Goal: Transaction & Acquisition: Purchase product/service

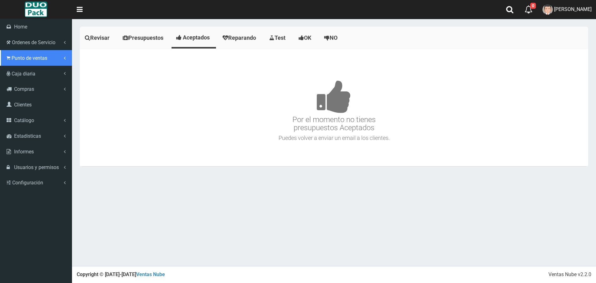
click at [18, 59] on span "Punto de ventas" at bounding box center [30, 58] width 36 height 6
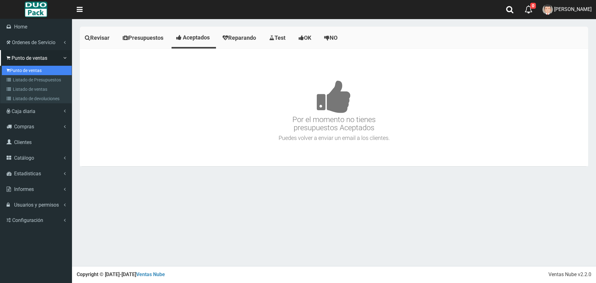
click at [28, 71] on link "Punto de ventas" at bounding box center [37, 70] width 70 height 9
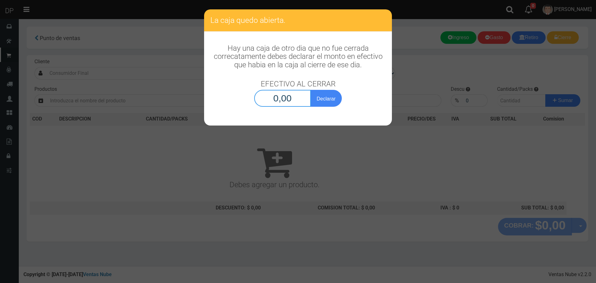
click at [286, 96] on input "0,00" at bounding box center [282, 98] width 57 height 17
type input "1,00"
click at [311, 90] on button "Declarar" at bounding box center [326, 98] width 31 height 17
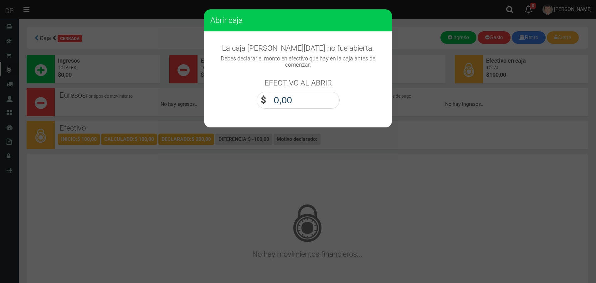
click at [286, 96] on input "0,00" at bounding box center [305, 100] width 70 height 17
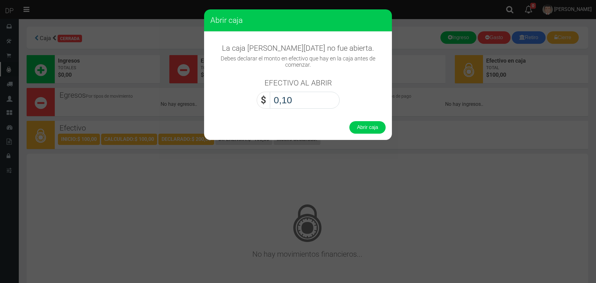
type input "1,00"
click at [349, 121] on button "Abrir caja" at bounding box center [367, 127] width 36 height 13
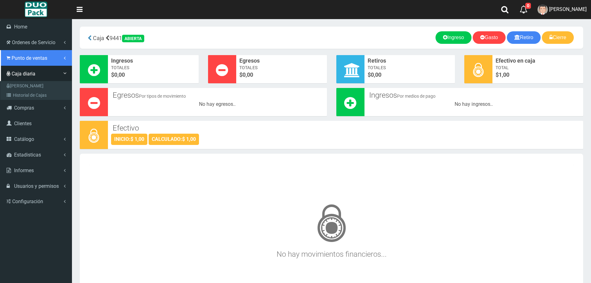
click at [28, 58] on span "Punto de ventas" at bounding box center [30, 58] width 36 height 6
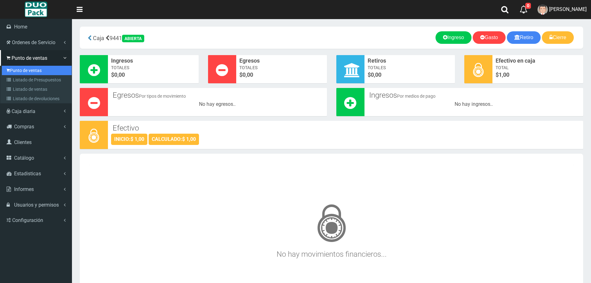
click at [26, 71] on link "Punto de ventas" at bounding box center [37, 70] width 70 height 9
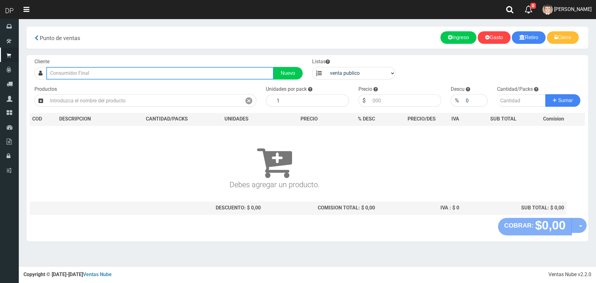
click at [124, 77] on input "text" at bounding box center [159, 73] width 227 height 13
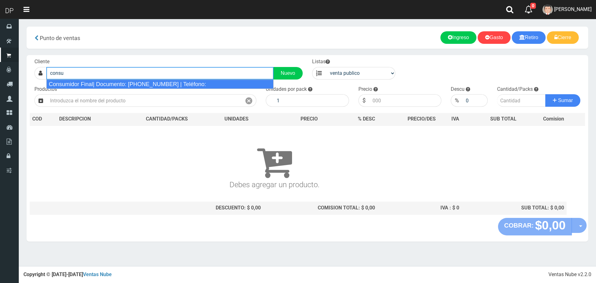
click at [122, 84] on div "Consumidor Final| Documento: 65466464 | Teléfono:" at bounding box center [159, 84] width 227 height 9
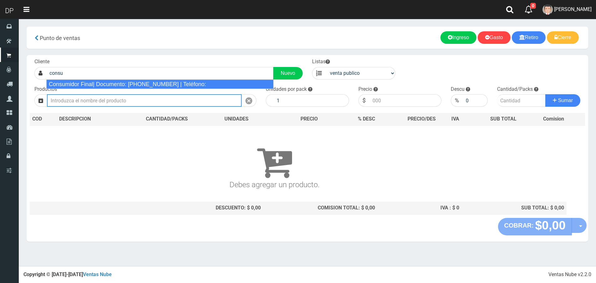
type input "Consumidor Final| Documento: 65466464 | Teléfono:"
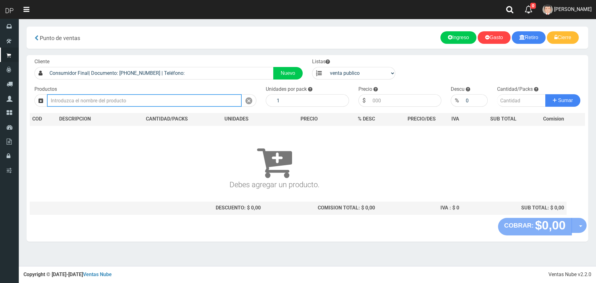
click at [120, 101] on input "text" at bounding box center [144, 100] width 195 height 13
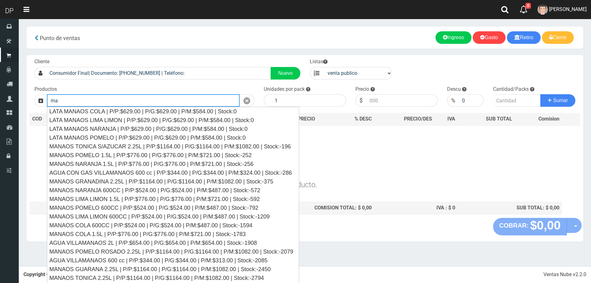
type input "m"
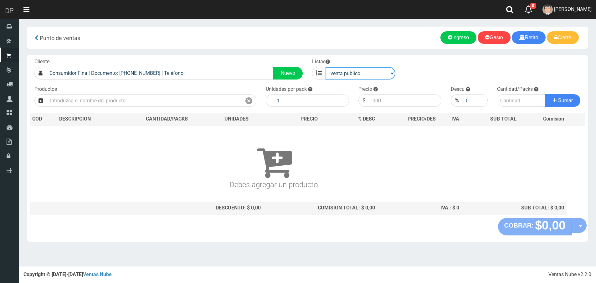
drag, startPoint x: 349, startPoint y: 74, endPoint x: 348, endPoint y: 77, distance: 3.8
click at [349, 74] on select "venta publico Sup chinos reventas" at bounding box center [361, 73] width 70 height 13
select select "3"
click at [326, 67] on select "venta publico Sup chinos reventas" at bounding box center [361, 73] width 70 height 13
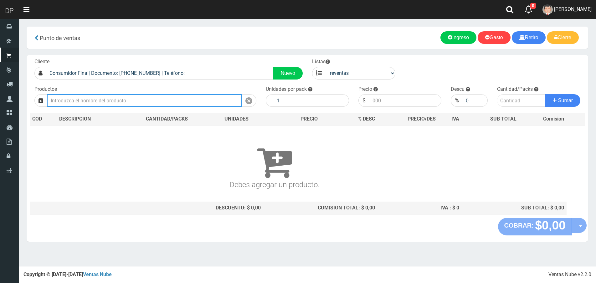
click at [168, 101] on input "text" at bounding box center [144, 100] width 195 height 13
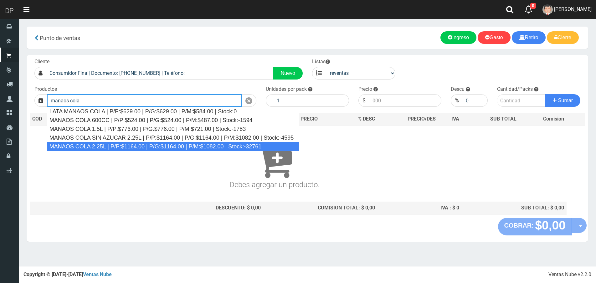
click at [151, 146] on div "MANAOS COLA 2.25L | P/P:$1164.00 | P/G:$1164.00 | P/M:$1082.00 | Stock:-32761" at bounding box center [173, 146] width 252 height 9
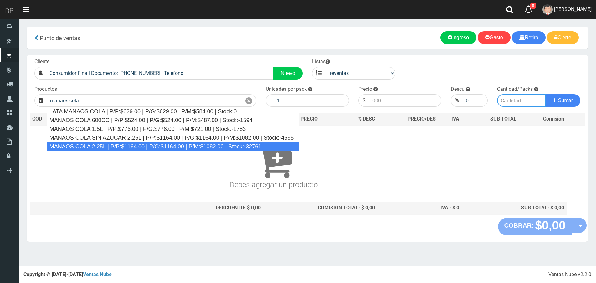
type input "MANAOS COLA 2.25L | P/P:$1164.00 | P/G:$1164.00 | P/M:$1082.00 | Stock:-32761"
type input "6"
type input "1082.00"
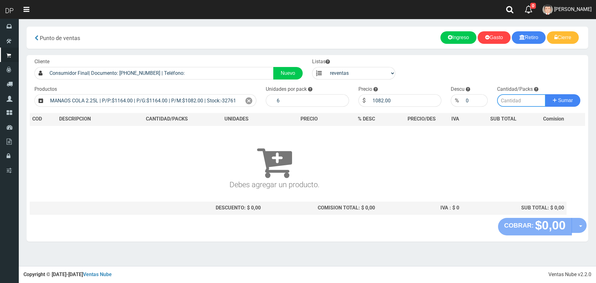
click at [522, 101] on input "number" at bounding box center [521, 100] width 49 height 13
type input "1"
click at [545, 94] on button "Sumar" at bounding box center [562, 100] width 35 height 13
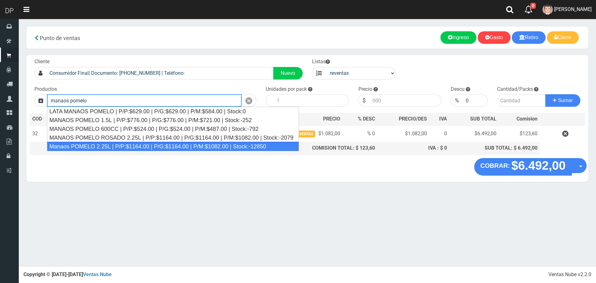
click at [93, 144] on div "Manaos POMELO 2.25L | P/P:$1164.00 | P/G:$1164.00 | P/M:$1082.00 | Stock:-12850" at bounding box center [173, 146] width 252 height 9
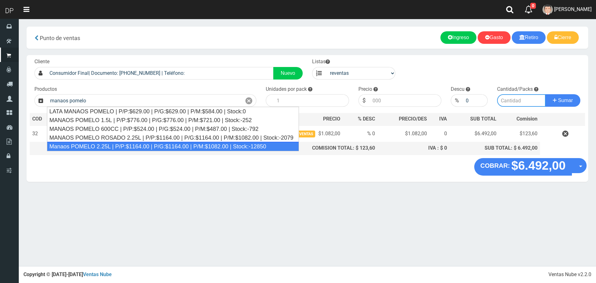
type input "Manaos POMELO 2.25L | P/P:$1164.00 | P/G:$1164.00 | P/M:$1082.00 | Stock:-12850"
type input "6"
type input "1082.00"
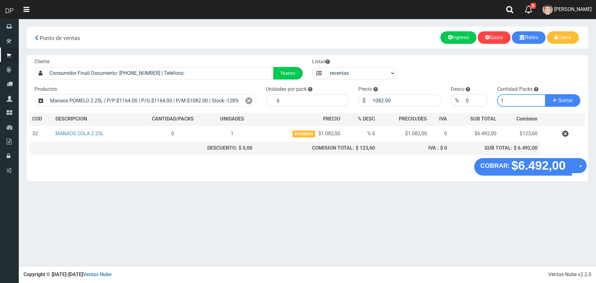
type input "1"
click at [545, 94] on button "Sumar" at bounding box center [562, 100] width 35 height 13
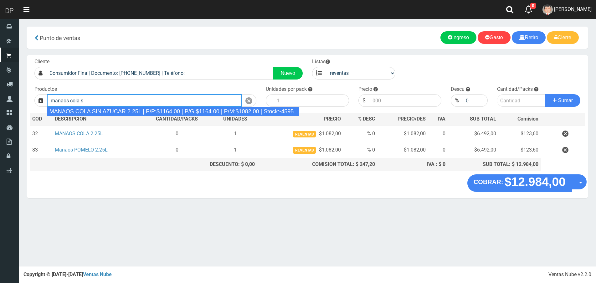
click at [195, 111] on div "MANAOS COLA SIN AZUCAR 2.25L | P/P:$1164.00 | P/G:$1164.00 | P/M:$1082.00 | Sto…" at bounding box center [173, 111] width 252 height 9
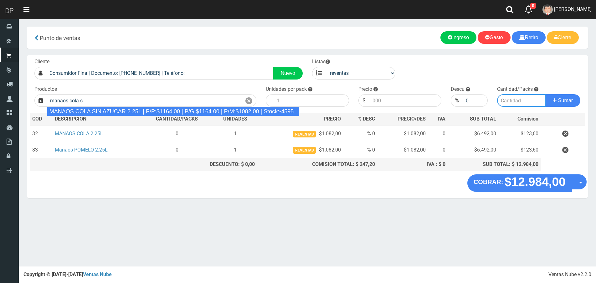
type input "MANAOS COLA SIN AZUCAR 2.25L | P/P:$1164.00 | P/G:$1164.00 | P/M:$1082.00 | Sto…"
type input "6"
type input "1082.00"
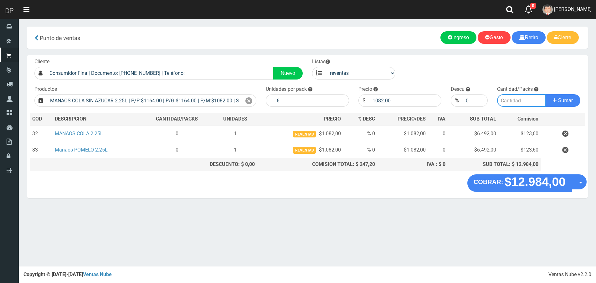
click at [517, 98] on input "number" at bounding box center [521, 100] width 49 height 13
type input "2"
click at [545, 94] on button "Sumar" at bounding box center [562, 100] width 35 height 13
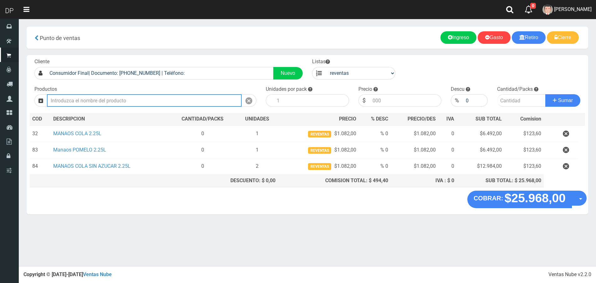
click at [171, 95] on input "text" at bounding box center [144, 100] width 195 height 13
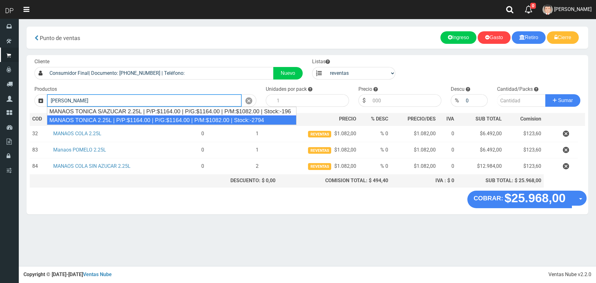
click at [155, 116] on div "MANAOS TONICA 2.25L | P/P:$1164.00 | P/G:$1164.00 | P/M:$1082.00 | Stock:-2794" at bounding box center [171, 120] width 249 height 9
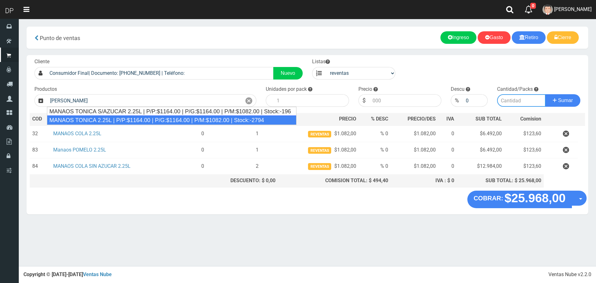
type input "MANAOS TONICA 2.25L | P/P:$1164.00 | P/G:$1164.00 | P/M:$1082.00 | Stock:-2794"
type input "6"
type input "1082.00"
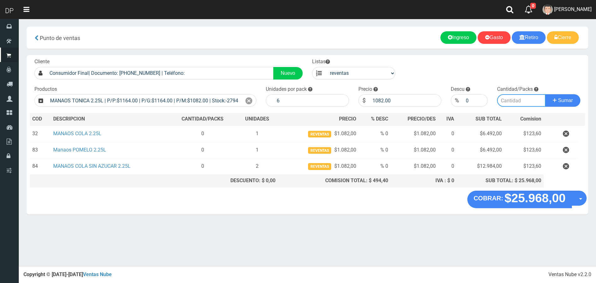
click at [507, 101] on input "number" at bounding box center [521, 100] width 49 height 13
type input "2"
click at [545, 94] on button "Sumar" at bounding box center [562, 100] width 35 height 13
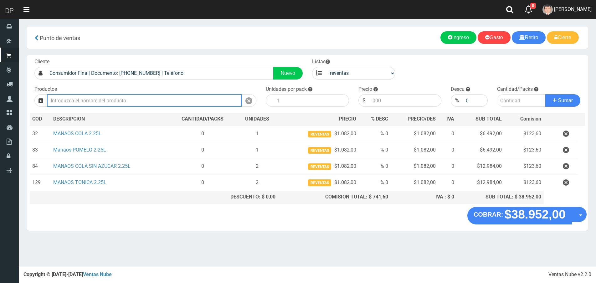
click at [137, 98] on input "text" at bounding box center [144, 100] width 195 height 13
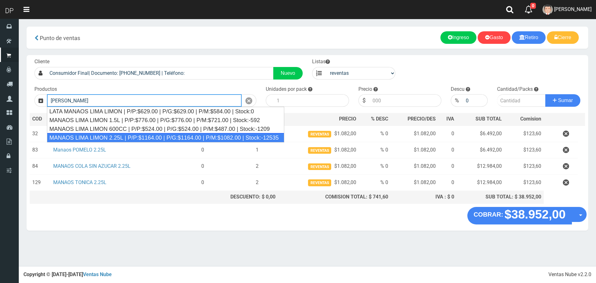
click at [136, 136] on div "MANAOS LIMA LIMON 2.25L | P/P:$1164.00 | P/G:$1164.00 | P/M:$1082.00 | Stock:-1…" at bounding box center [165, 137] width 237 height 9
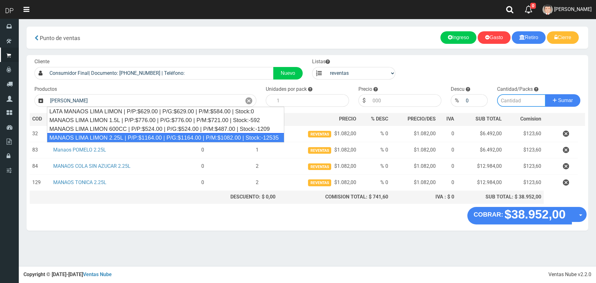
type input "MANAOS LIMA LIMON 2.25L | P/P:$1164.00 | P/G:$1164.00 | P/M:$1082.00 | Stock:-1…"
type input "6"
type input "1082.00"
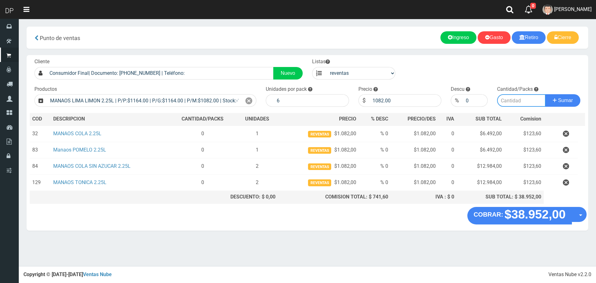
click at [518, 105] on input "number" at bounding box center [521, 100] width 49 height 13
type input "2"
click at [545, 94] on button "Sumar" at bounding box center [562, 100] width 35 height 13
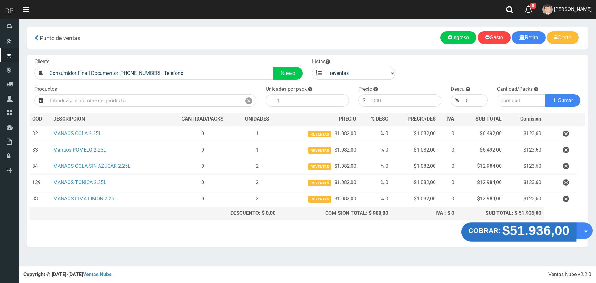
click at [522, 226] on strong "$51.936,00" at bounding box center [535, 230] width 67 height 15
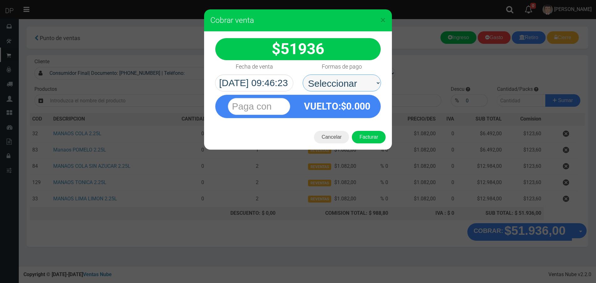
drag, startPoint x: 356, startPoint y: 81, endPoint x: 356, endPoint y: 91, distance: 10.0
click at [356, 81] on select "Seleccionar Efectivo Tarjeta de Crédito Depósito Débito" at bounding box center [342, 83] width 78 height 17
select select "Efectivo"
click at [303, 75] on select "Seleccionar Efectivo Tarjeta de Crédito Depósito Débito" at bounding box center [342, 83] width 78 height 17
click at [370, 135] on button "Facturar" at bounding box center [369, 137] width 34 height 13
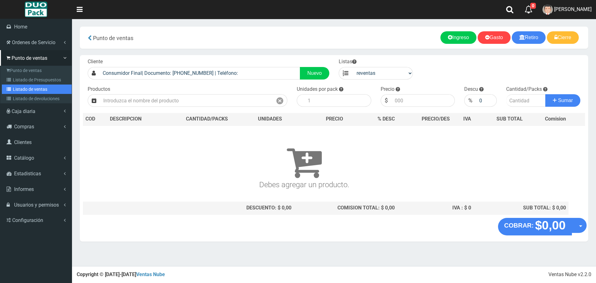
click at [29, 88] on link "Listado de ventas" at bounding box center [37, 89] width 70 height 9
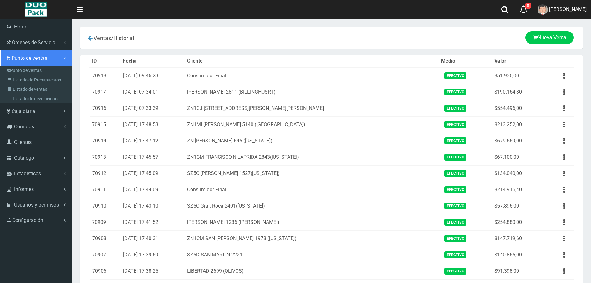
click at [16, 60] on span "Punto de ventas" at bounding box center [30, 58] width 36 height 6
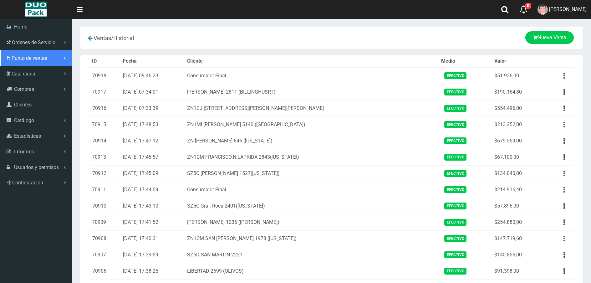
click at [28, 61] on span "Punto de ventas" at bounding box center [30, 58] width 36 height 6
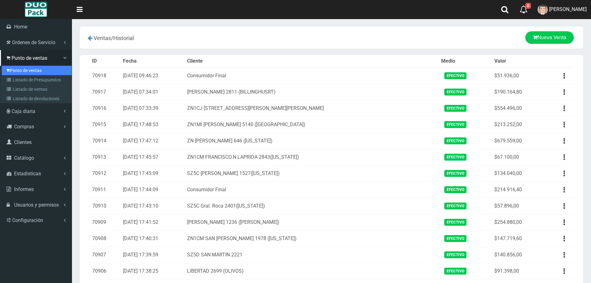
click at [21, 69] on link "Punto de ventas" at bounding box center [37, 70] width 70 height 9
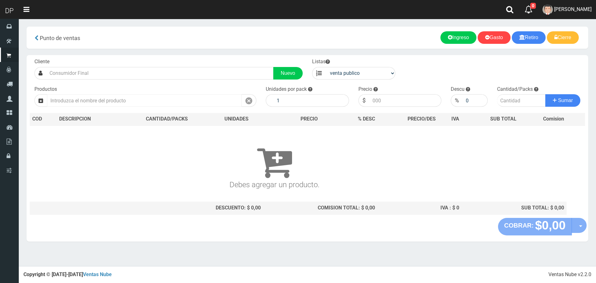
click at [96, 97] on input "text" at bounding box center [144, 100] width 195 height 13
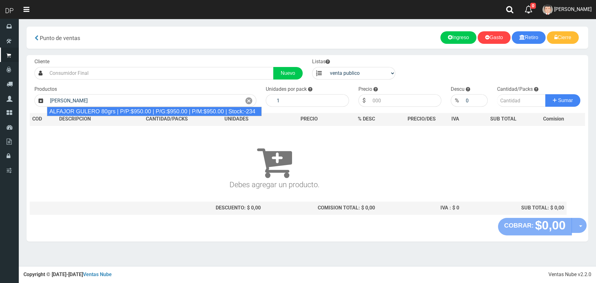
click at [98, 110] on div "ALFAJOR GULERO 80grs | P/P:$950.00 | P/G:$950.00 | P/M:$950.00 | Stock:-234" at bounding box center [154, 111] width 215 height 9
type input "ALFAJOR GULERO 80grs | P/P:$950.00 | P/G:$950.00 | P/M:$950.00 | Stock:-234"
type input "18"
type input "950.00"
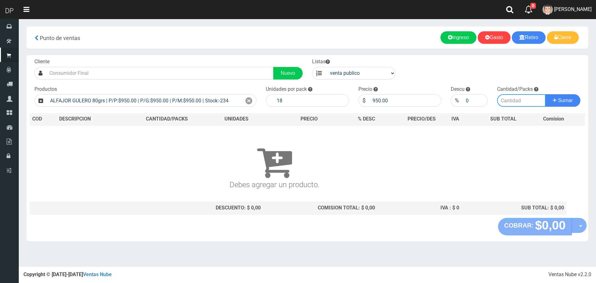
click at [517, 99] on input "number" at bounding box center [521, 100] width 49 height 13
type input "1"
click at [568, 102] on span "Sumar" at bounding box center [565, 100] width 15 height 5
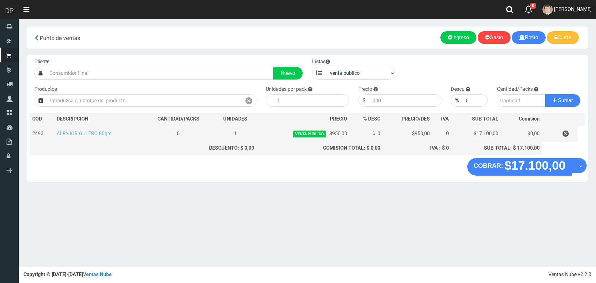
click at [105, 132] on link "ALFAJOR GULERO 80grs" at bounding box center [84, 134] width 55 height 6
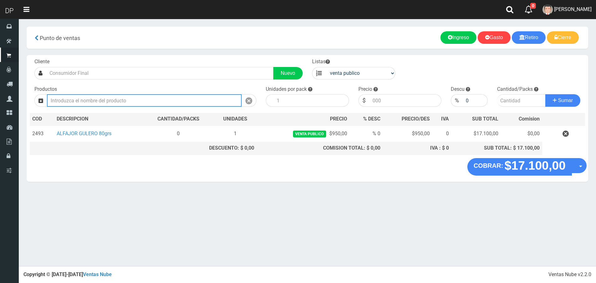
click at [158, 99] on input "text" at bounding box center [144, 100] width 195 height 13
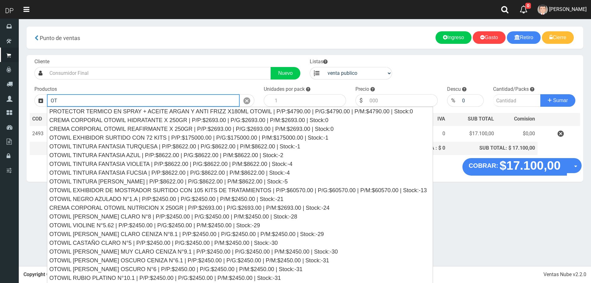
type input "O"
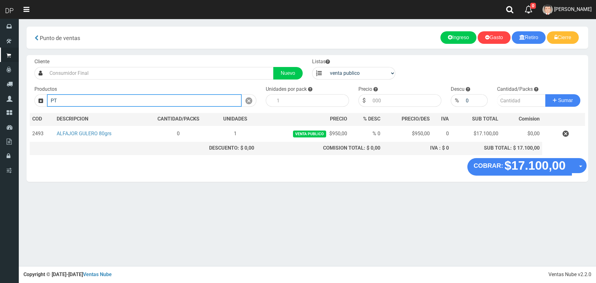
type input "P"
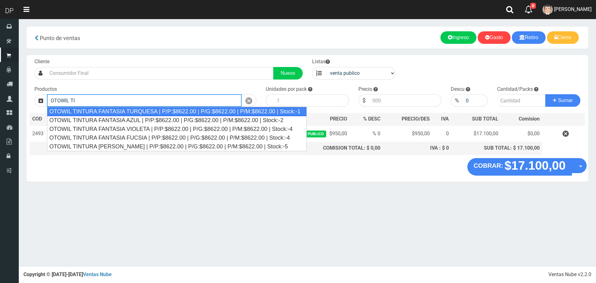
click at [168, 111] on div "OTOWIL TINTURA FANTASIA TURQUESA | P/P:$8622.00 | P/G:$8622.00 | P/M:$8622.00 |…" at bounding box center [177, 111] width 260 height 9
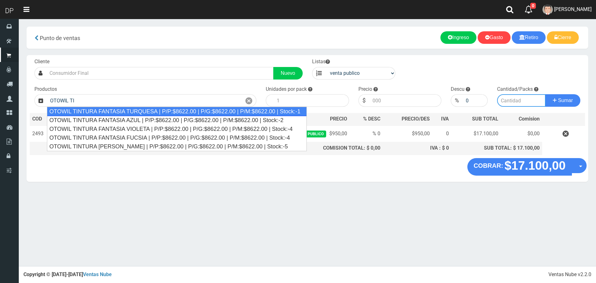
type input "OTOWIL TINTURA FANTASIA TURQUESA | P/P:$8622.00 | P/G:$8622.00 | P/M:$8622.00 |…"
type input "1"
type input "8622.00"
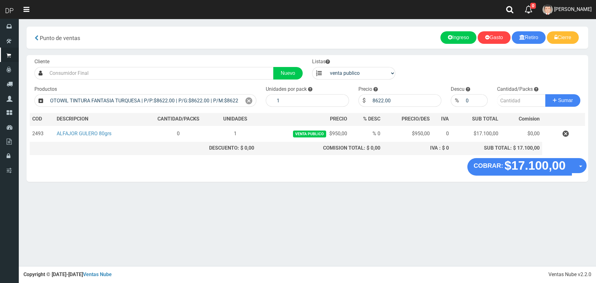
click at [496, 100] on div "Cantidad/Packs Sumar" at bounding box center [538, 96] width 93 height 21
click at [515, 101] on input "number" at bounding box center [521, 100] width 49 height 13
type input "1"
click at [545, 94] on button "Sumar" at bounding box center [562, 100] width 35 height 13
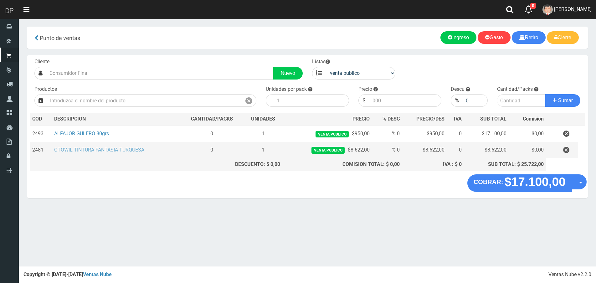
click at [99, 151] on link "OTOWIL TINTURA FANTASIA TURQUESA" at bounding box center [99, 150] width 90 height 6
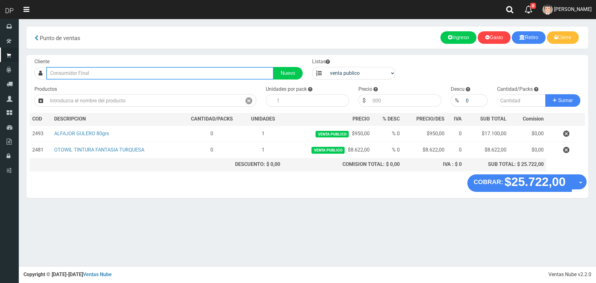
click at [119, 73] on input "text" at bounding box center [159, 73] width 227 height 13
type input "OTOWIL TINTU"
drag, startPoint x: 118, startPoint y: 74, endPoint x: -3, endPoint y: 63, distance: 121.3
click at [0, 63] on html "Cargando... × Nueva alerta × Listo! 0 0 Salir" at bounding box center [298, 141] width 596 height 283
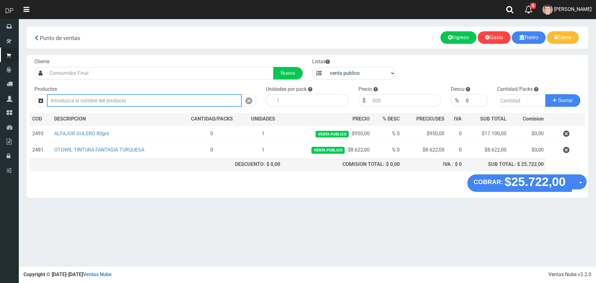
click at [89, 102] on input "text" at bounding box center [144, 100] width 195 height 13
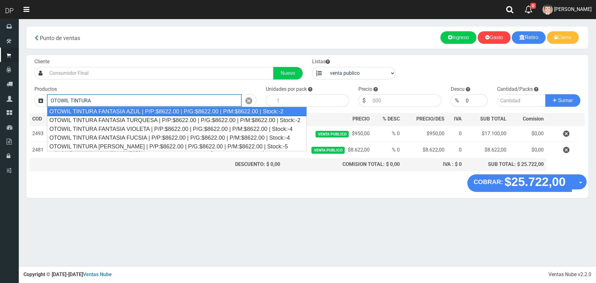
click at [121, 113] on div "OTOWIL TINTURA FANTASIA AZUL | P/P:$8622.00 | P/G:$8622.00 | P/M:$8622.00 | Sto…" at bounding box center [177, 111] width 260 height 9
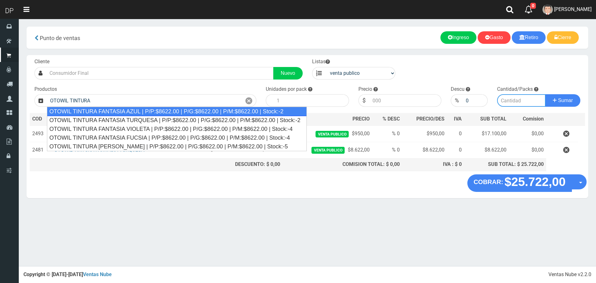
type input "OTOWIL TINTURA FANTASIA AZUL | P/P:$8622.00 | P/G:$8622.00 | P/M:$8622.00 | Sto…"
type input "1"
type input "8622.00"
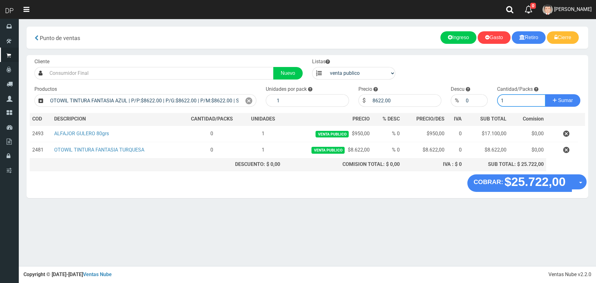
type input "1"
click at [545, 94] on button "Sumar" at bounding box center [562, 100] width 35 height 13
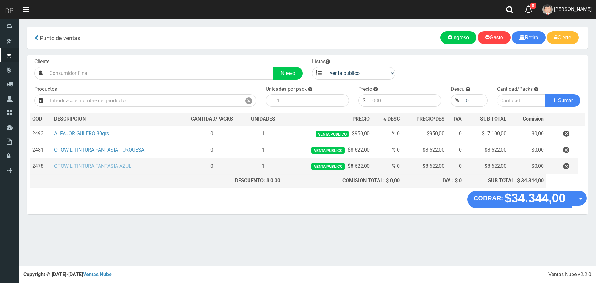
click at [122, 164] on link "OTOWIL TINTURA FANTASIA AZUL" at bounding box center [92, 166] width 77 height 6
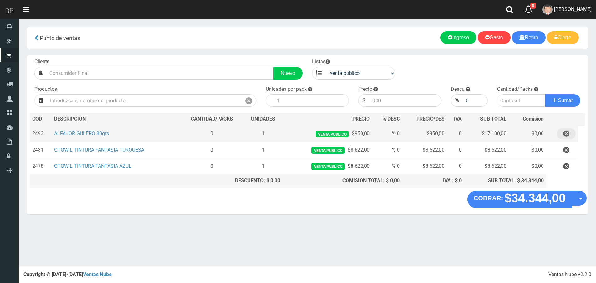
click at [557, 131] on button "button" at bounding box center [566, 133] width 19 height 11
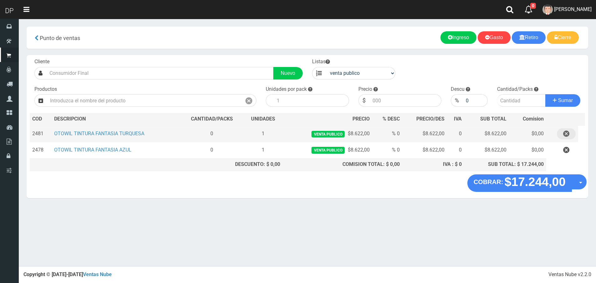
click at [569, 132] on icon "button" at bounding box center [566, 133] width 6 height 11
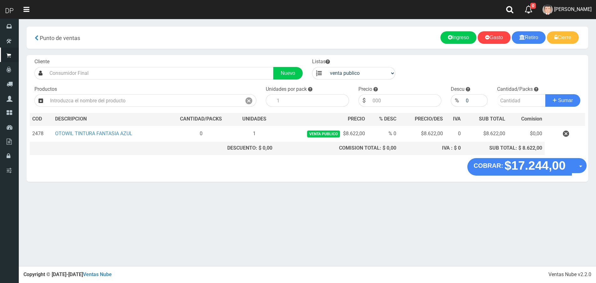
click at [566, 136] on icon "button" at bounding box center [566, 133] width 6 height 11
